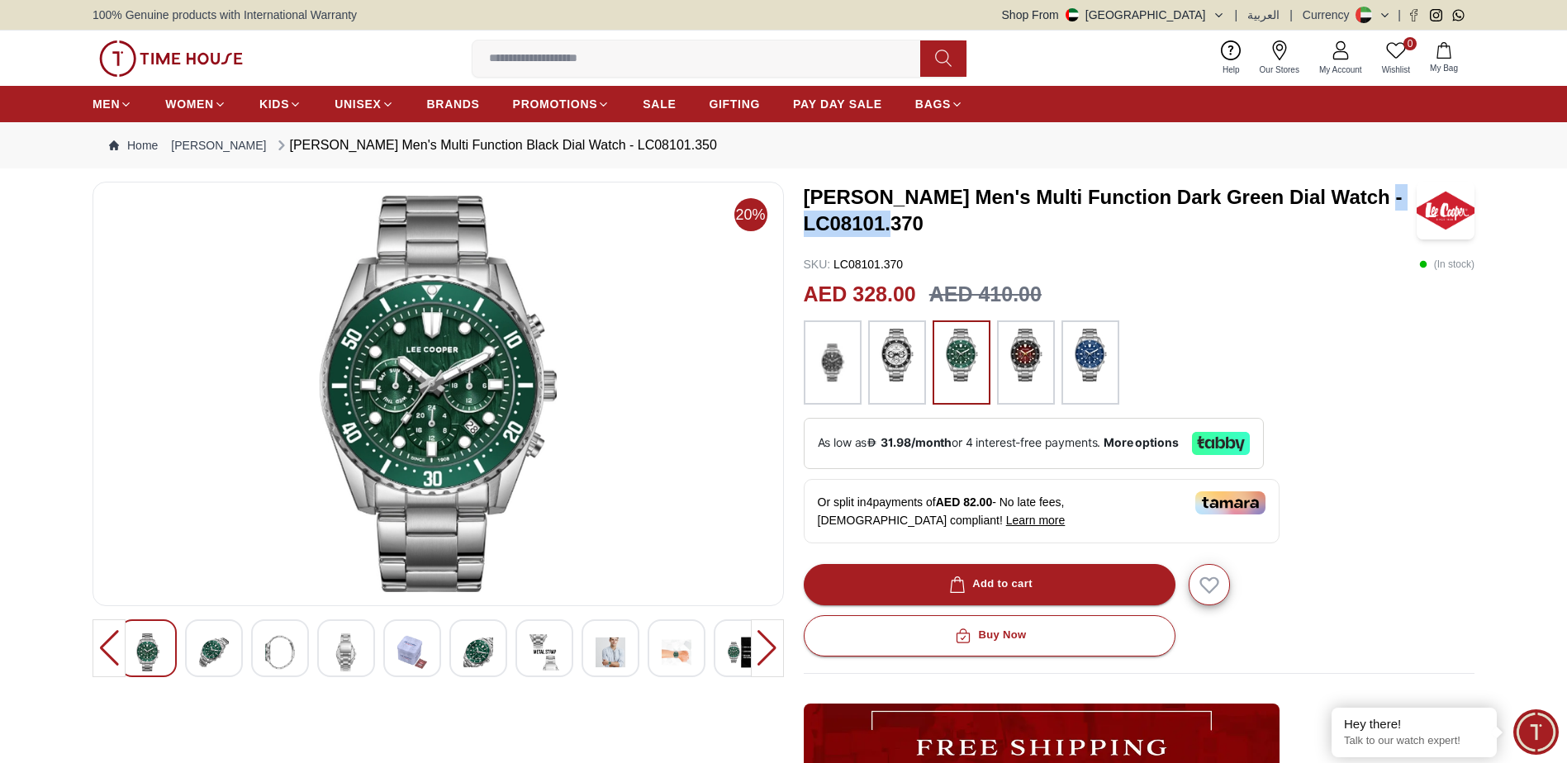
drag, startPoint x: 810, startPoint y: 231, endPoint x: 946, endPoint y: 228, distance: 135.5
click at [946, 228] on h3 "[PERSON_NAME] Men's Multi Function Dark Green Dial Watch - LC08101.370" at bounding box center [1111, 210] width 614 height 53
drag, startPoint x: 946, startPoint y: 228, endPoint x: 827, endPoint y: 240, distance: 119.5
click at [863, 240] on div "[PERSON_NAME] Men's Multi Function Dark Green Dial Watch - LC08101.370 SKU : LC…" at bounding box center [1140, 608] width 672 height 853
drag, startPoint x: 805, startPoint y: 228, endPoint x: 919, endPoint y: 217, distance: 114.5
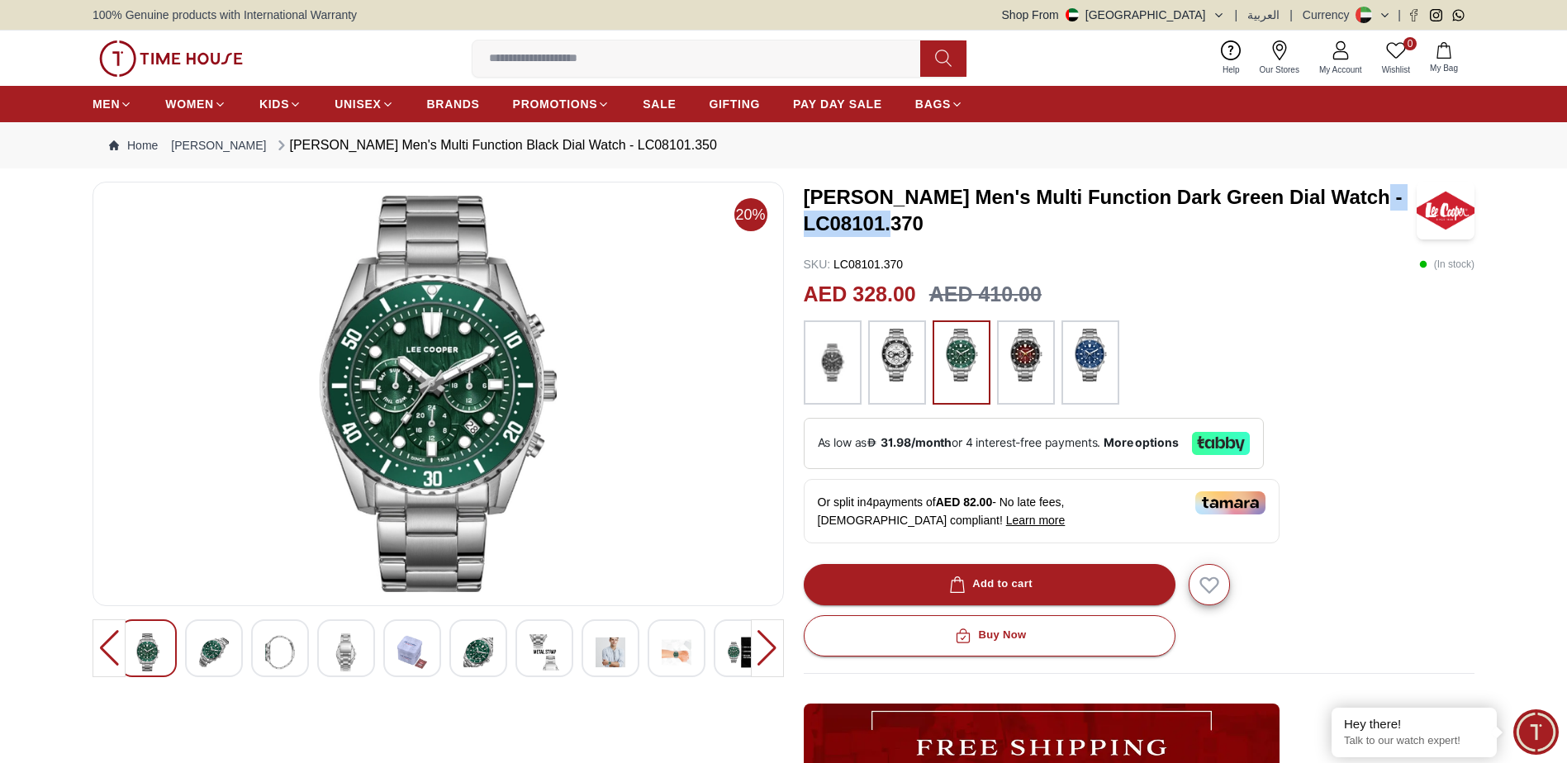
click at [919, 217] on h3 "[PERSON_NAME] Men's Multi Function Dark Green Dial Watch - LC08101.370" at bounding box center [1111, 210] width 614 height 53
copy h3 "LC08101.370"
